Goal: Transaction & Acquisition: Download file/media

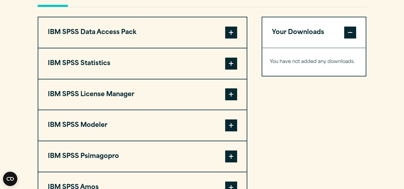
scroll to position [467, 0]
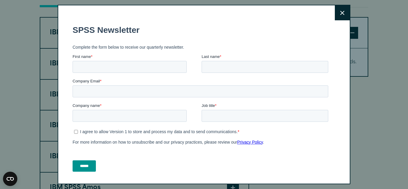
click at [335, 16] on button "Close" at bounding box center [342, 12] width 15 height 15
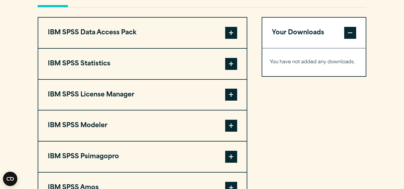
click at [164, 65] on button "IBM SPSS Statistics" at bounding box center [142, 64] width 208 height 30
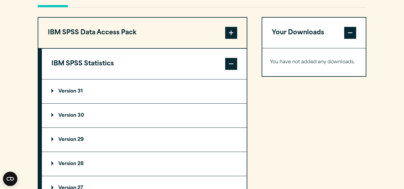
scroll to position [479, 0]
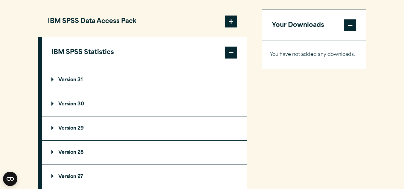
drag, startPoint x: 151, startPoint y: 142, endPoint x: 159, endPoint y: 127, distance: 16.4
click at [159, 127] on div "Version 31 Software 64 Bit SPSS Client Version 31 Windows ISO File.iso" at bounding box center [144, 140] width 205 height 145
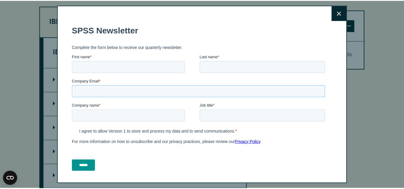
drag, startPoint x: 231, startPoint y: 147, endPoint x: 160, endPoint y: 94, distance: 88.4
click at [160, 94] on input "Company Email *" at bounding box center [200, 92] width 256 height 12
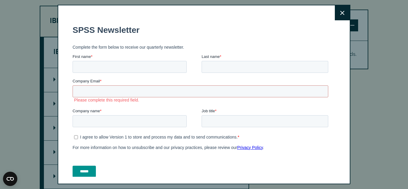
click at [341, 15] on icon at bounding box center [343, 13] width 4 height 4
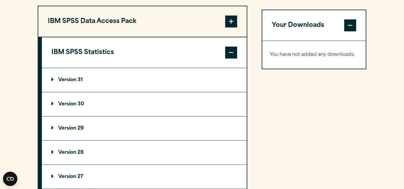
click at [92, 129] on summary "Version 29" at bounding box center [144, 129] width 205 height 24
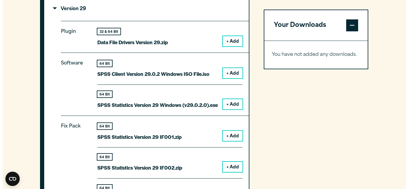
scroll to position [598, 0]
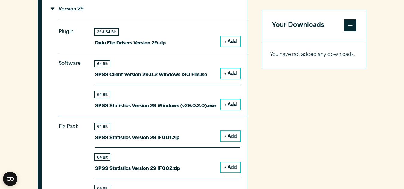
click at [233, 106] on button "+ Add" at bounding box center [231, 105] width 20 height 10
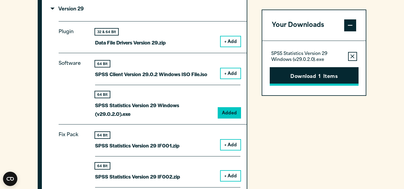
click at [336, 74] on button "Download 1 Items" at bounding box center [314, 76] width 89 height 19
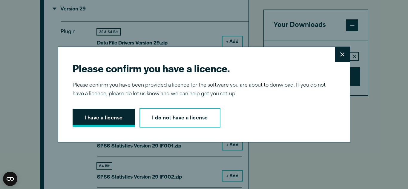
click at [90, 117] on button "I have a license" at bounding box center [104, 118] width 62 height 19
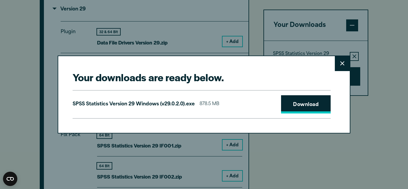
click at [283, 105] on link "Download" at bounding box center [306, 104] width 50 height 19
click at [309, 101] on link "Download" at bounding box center [306, 104] width 50 height 19
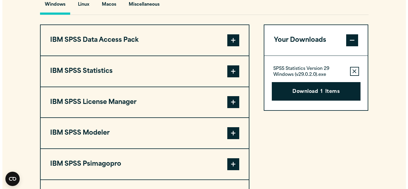
scroll to position [463, 0]
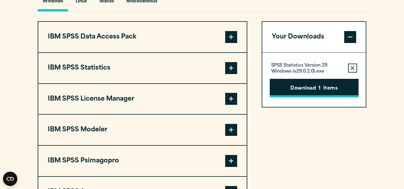
click at [323, 88] on button "Download 1 Items" at bounding box center [314, 88] width 89 height 19
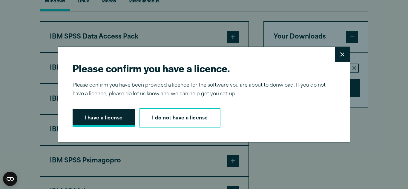
click at [101, 115] on button "I have a license" at bounding box center [104, 118] width 62 height 19
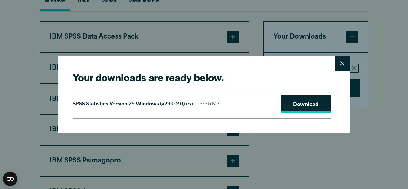
click at [324, 107] on link "Download" at bounding box center [306, 104] width 50 height 19
